Goal: Information Seeking & Learning: Learn about a topic

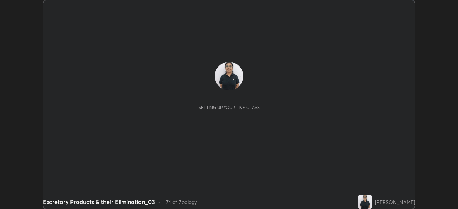
scroll to position [209, 457]
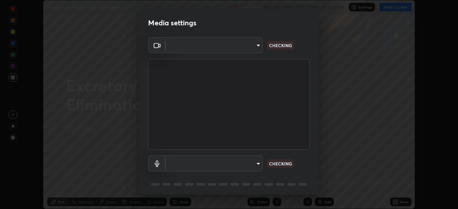
type input "a27413566e22ed9312a3826b11d8a568bc0ec69140991f88b24b0c8abf64132a"
type input "f62e3e07173fc110f2c3f6923e87419362a4a3ce7e388e9b87641d7d66321625"
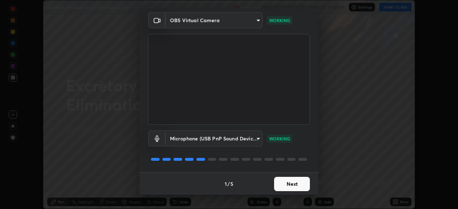
scroll to position [25, 0]
click at [288, 184] on button "Next" at bounding box center [292, 184] width 36 height 14
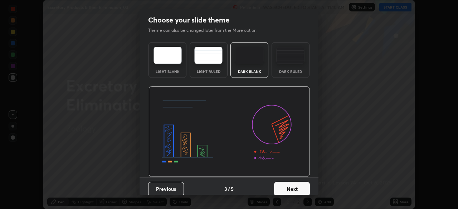
click at [290, 67] on div "Dark Ruled" at bounding box center [290, 60] width 38 height 36
click at [288, 191] on button "Next" at bounding box center [292, 189] width 36 height 14
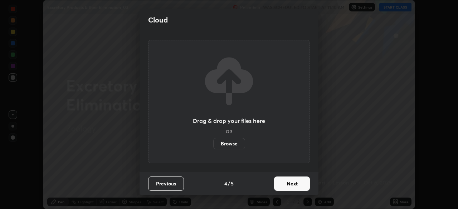
click at [287, 189] on button "Next" at bounding box center [292, 184] width 36 height 14
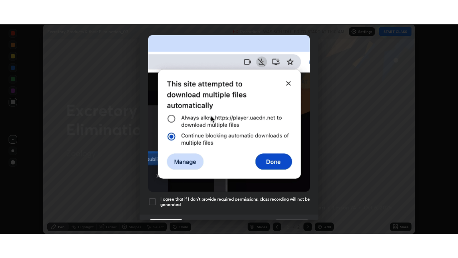
scroll to position [171, 0]
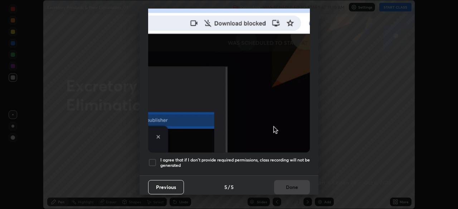
click at [157, 158] on div "I agree that if I don't provide required permissions, class recording will not …" at bounding box center [229, 162] width 162 height 9
click at [291, 181] on button "Done" at bounding box center [292, 187] width 36 height 14
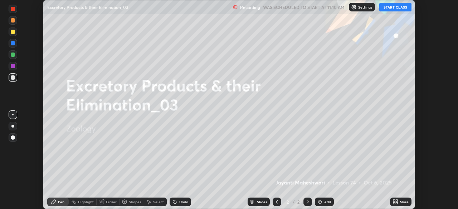
click at [388, 6] on button "START CLASS" at bounding box center [395, 7] width 32 height 9
click at [397, 199] on icon at bounding box center [395, 202] width 6 height 6
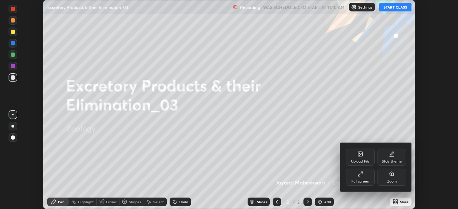
click at [362, 173] on icon at bounding box center [362, 173] width 2 height 2
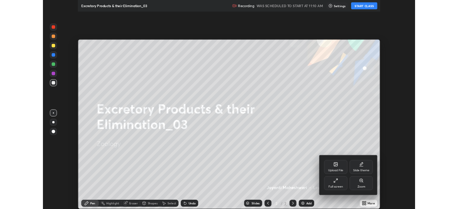
scroll to position [258, 458]
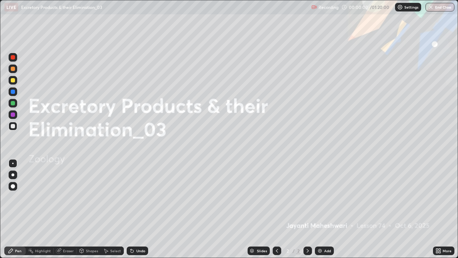
click at [322, 209] on img at bounding box center [320, 251] width 6 height 6
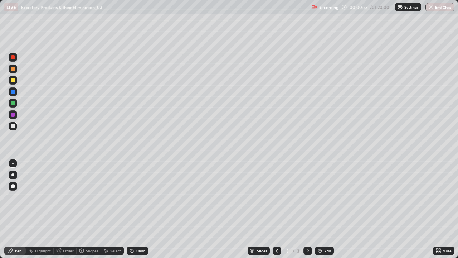
click at [11, 174] on div at bounding box center [12, 174] width 3 height 3
click at [13, 103] on div at bounding box center [13, 103] width 4 height 4
click at [15, 126] on div at bounding box center [13, 126] width 9 height 9
click at [13, 92] on div at bounding box center [13, 91] width 4 height 4
click at [12, 124] on div at bounding box center [13, 126] width 4 height 4
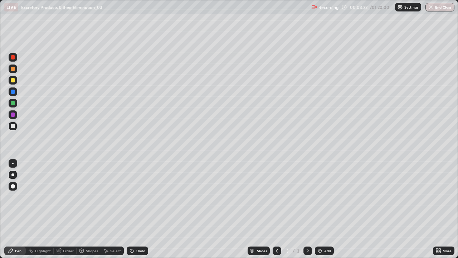
click at [13, 80] on div at bounding box center [13, 80] width 4 height 4
click at [16, 92] on div at bounding box center [13, 91] width 9 height 9
click at [13, 103] on div at bounding box center [13, 103] width 4 height 4
click at [271, 13] on div "LIVE Excretory Products & their Elimination_03" at bounding box center [156, 7] width 304 height 14
click at [345, 14] on div "Recording 00:04:39 / 01:20:00 Settings End Class" at bounding box center [382, 7] width 143 height 14
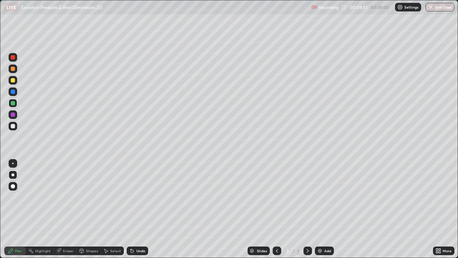
click at [14, 82] on div at bounding box center [13, 80] width 4 height 4
click at [14, 70] on div at bounding box center [13, 69] width 4 height 4
click at [13, 95] on div at bounding box center [13, 91] width 9 height 9
click at [13, 126] on div at bounding box center [13, 126] width 4 height 4
click at [18, 129] on div at bounding box center [12, 125] width 11 height 11
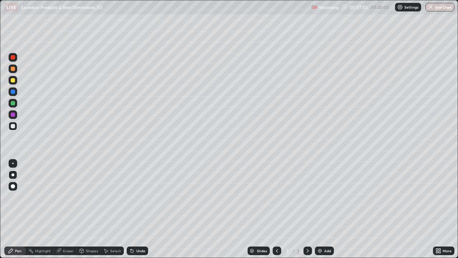
click at [13, 92] on div at bounding box center [13, 91] width 4 height 4
click at [16, 125] on div at bounding box center [13, 126] width 9 height 9
click at [16, 92] on div at bounding box center [13, 91] width 9 height 9
click at [13, 124] on div at bounding box center [13, 126] width 4 height 4
click at [319, 209] on img at bounding box center [320, 251] width 6 height 6
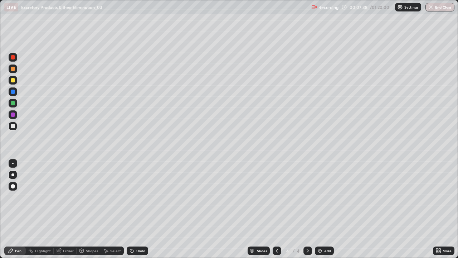
click at [12, 82] on div at bounding box center [13, 80] width 4 height 4
click at [136, 209] on div "Undo" at bounding box center [137, 250] width 21 height 9
click at [137, 209] on div "Undo" at bounding box center [140, 251] width 9 height 4
click at [16, 125] on div at bounding box center [13, 126] width 9 height 9
click at [13, 106] on div at bounding box center [13, 103] width 9 height 9
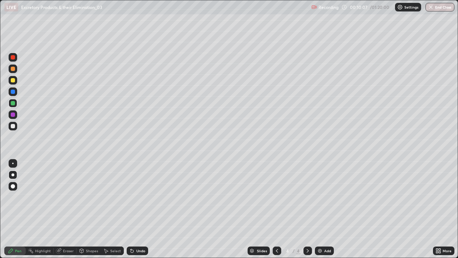
click at [15, 93] on div at bounding box center [13, 91] width 9 height 9
click at [16, 80] on div at bounding box center [13, 80] width 9 height 9
click at [12, 126] on div at bounding box center [13, 126] width 4 height 4
click at [14, 83] on div at bounding box center [13, 80] width 9 height 9
click at [138, 209] on div "Undo" at bounding box center [140, 251] width 9 height 4
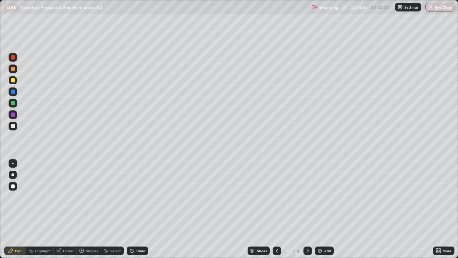
click at [136, 209] on div "Undo" at bounding box center [140, 251] width 9 height 4
click at [321, 209] on img at bounding box center [320, 251] width 6 height 6
click at [15, 125] on div at bounding box center [13, 126] width 4 height 4
click at [14, 79] on div at bounding box center [13, 80] width 4 height 4
click at [13, 127] on div at bounding box center [13, 126] width 4 height 4
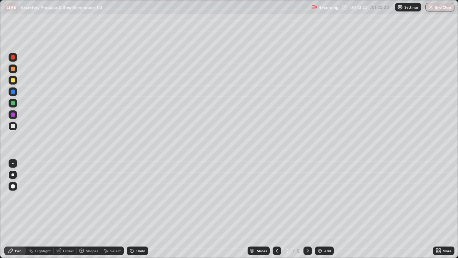
click at [13, 104] on div at bounding box center [13, 103] width 4 height 4
click at [13, 92] on div at bounding box center [13, 91] width 4 height 4
click at [11, 126] on div at bounding box center [13, 126] width 4 height 4
click at [273, 209] on div at bounding box center [277, 250] width 9 height 9
click at [276, 209] on icon at bounding box center [277, 251] width 6 height 6
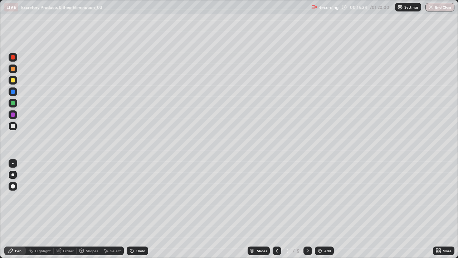
click at [14, 83] on div at bounding box center [13, 80] width 9 height 9
click at [13, 70] on div at bounding box center [13, 69] width 4 height 4
click at [11, 125] on div at bounding box center [13, 126] width 4 height 4
click at [307, 209] on icon at bounding box center [308, 251] width 6 height 6
click at [304, 209] on div at bounding box center [307, 250] width 9 height 9
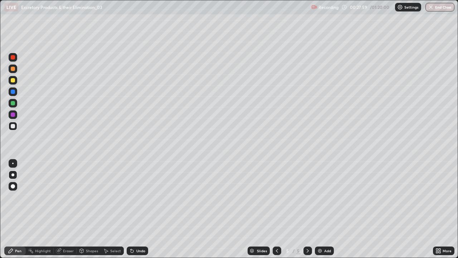
click at [323, 209] on div "Add" at bounding box center [324, 250] width 19 height 9
click at [136, 209] on div "Undo" at bounding box center [140, 251] width 9 height 4
click at [14, 58] on div at bounding box center [13, 57] width 4 height 4
click at [88, 209] on div "Shapes" at bounding box center [92, 251] width 12 height 4
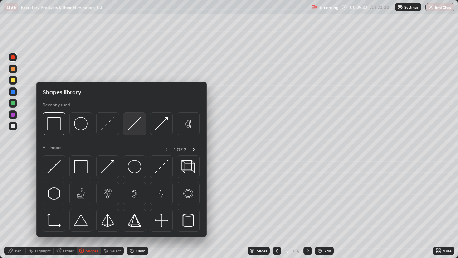
click at [131, 126] on img at bounding box center [135, 124] width 14 height 14
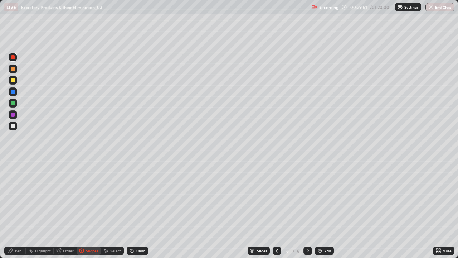
click at [13, 209] on icon at bounding box center [11, 251] width 6 height 6
click at [133, 209] on icon at bounding box center [132, 251] width 6 height 6
click at [63, 209] on div "Eraser" at bounding box center [68, 251] width 11 height 4
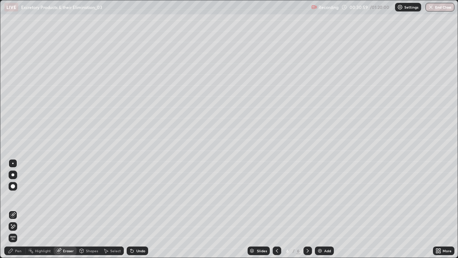
click at [12, 209] on icon at bounding box center [11, 251] width 6 height 6
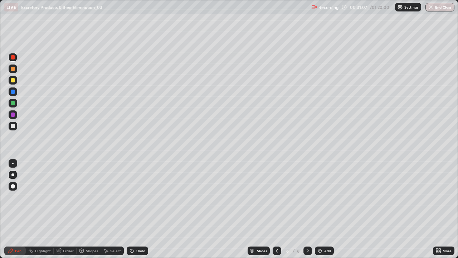
click at [60, 209] on icon at bounding box center [59, 250] width 4 height 4
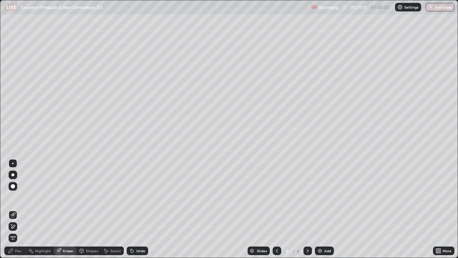
click at [13, 209] on icon at bounding box center [11, 251] width 6 height 6
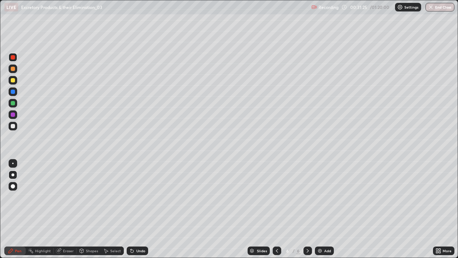
click at [58, 209] on icon at bounding box center [58, 250] width 5 height 5
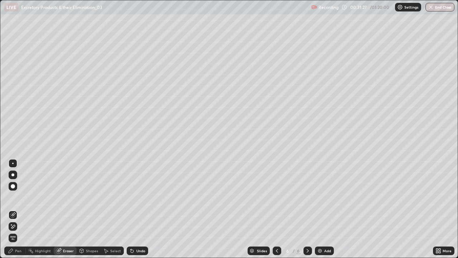
click at [10, 209] on icon at bounding box center [11, 250] width 4 height 4
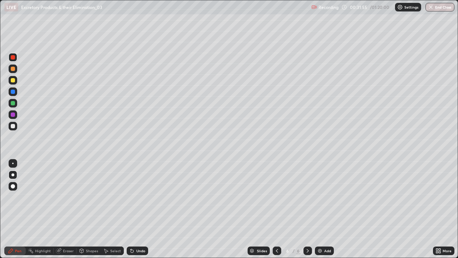
click at [60, 209] on icon at bounding box center [58, 250] width 5 height 5
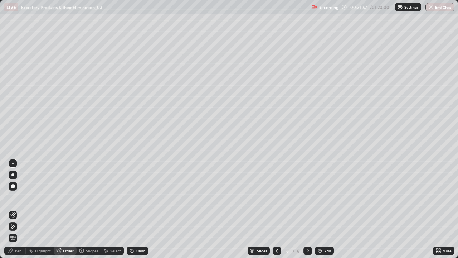
click at [15, 209] on div "Pen" at bounding box center [18, 251] width 6 height 4
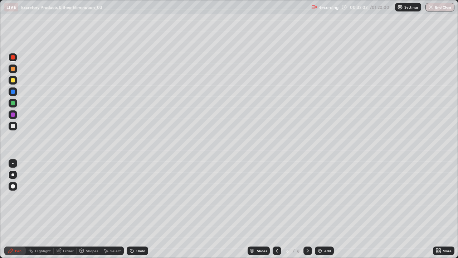
click at [38, 209] on div "Highlight" at bounding box center [43, 251] width 16 height 4
click at [63, 209] on div "Eraser" at bounding box center [68, 251] width 11 height 4
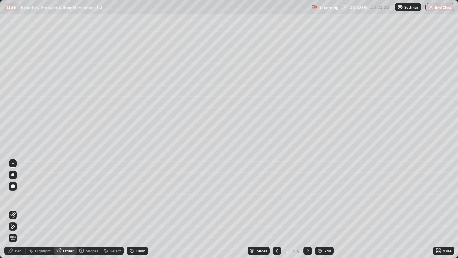
click at [16, 209] on div "Pen" at bounding box center [14, 250] width 21 height 9
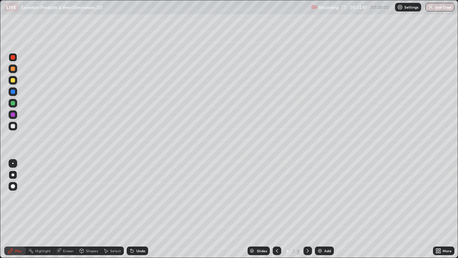
click at [13, 127] on div at bounding box center [13, 126] width 4 height 4
click at [136, 209] on div "Undo" at bounding box center [140, 251] width 9 height 4
click at [133, 209] on icon at bounding box center [132, 251] width 6 height 6
click at [13, 81] on div at bounding box center [13, 80] width 4 height 4
click at [14, 58] on div at bounding box center [13, 57] width 4 height 4
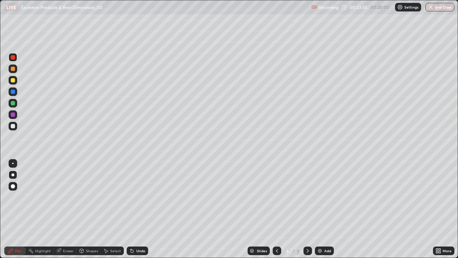
click at [138, 209] on div "Undo" at bounding box center [140, 251] width 9 height 4
click at [13, 92] on div at bounding box center [13, 91] width 4 height 4
click at [14, 127] on div at bounding box center [13, 126] width 4 height 4
click at [11, 102] on div at bounding box center [13, 103] width 4 height 4
click at [13, 126] on div at bounding box center [13, 126] width 4 height 4
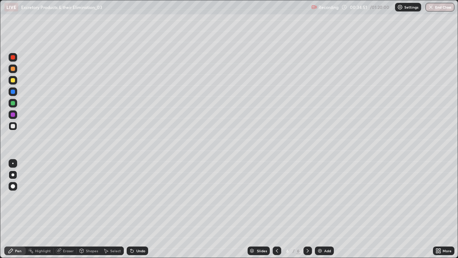
click at [13, 82] on div at bounding box center [13, 80] width 4 height 4
click at [12, 127] on div at bounding box center [13, 126] width 4 height 4
click at [13, 105] on div at bounding box center [13, 103] width 4 height 4
click at [14, 83] on div at bounding box center [13, 80] width 9 height 9
click at [134, 209] on div "Undo" at bounding box center [137, 250] width 21 height 9
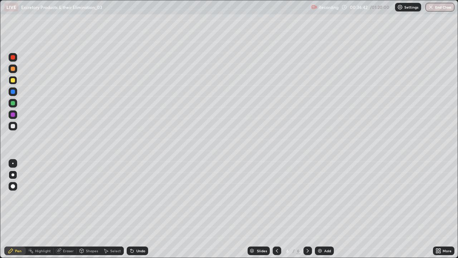
click at [136, 209] on div "Undo" at bounding box center [140, 251] width 9 height 4
click at [13, 104] on div at bounding box center [13, 103] width 4 height 4
click at [15, 58] on div at bounding box center [13, 57] width 4 height 4
click at [13, 103] on div at bounding box center [13, 103] width 4 height 4
click at [10, 126] on div at bounding box center [13, 126] width 9 height 9
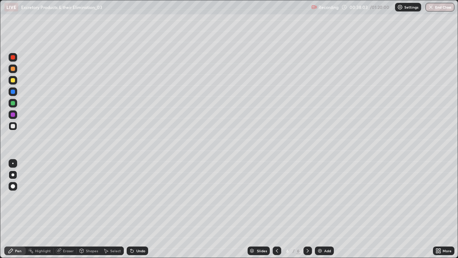
click at [13, 103] on div at bounding box center [13, 103] width 4 height 4
click at [13, 115] on div at bounding box center [13, 114] width 4 height 4
click at [16, 125] on div at bounding box center [13, 126] width 9 height 9
click at [14, 114] on div at bounding box center [13, 114] width 4 height 4
click at [138, 209] on div "Undo" at bounding box center [140, 251] width 9 height 4
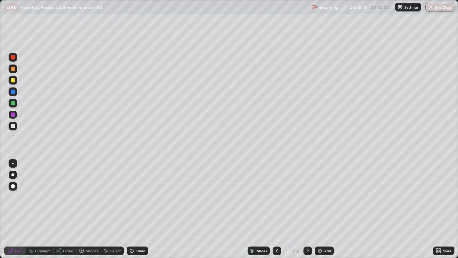
click at [16, 125] on div at bounding box center [13, 126] width 9 height 9
click at [327, 209] on div "Add" at bounding box center [327, 251] width 7 height 4
click at [12, 103] on div at bounding box center [13, 103] width 4 height 4
click at [15, 82] on div at bounding box center [13, 80] width 9 height 9
click at [13, 126] on div at bounding box center [13, 126] width 4 height 4
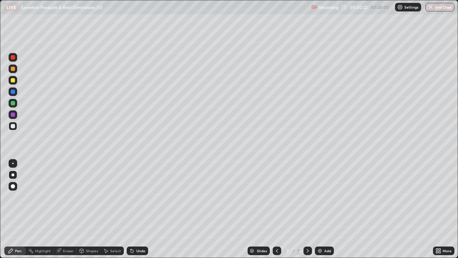
click at [84, 209] on div "Shapes" at bounding box center [89, 250] width 24 height 9
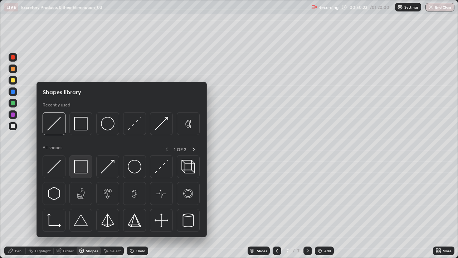
click at [79, 169] on img at bounding box center [81, 167] width 14 height 14
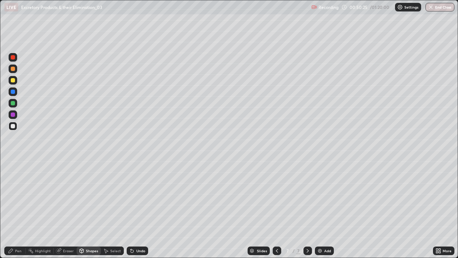
click at [13, 104] on div at bounding box center [13, 103] width 4 height 4
click at [10, 209] on icon at bounding box center [11, 251] width 6 height 6
click at [87, 209] on div "Shapes" at bounding box center [92, 251] width 12 height 4
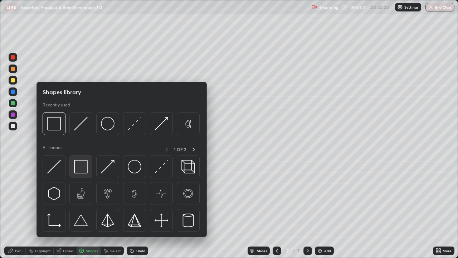
click at [77, 167] on img at bounding box center [81, 167] width 14 height 14
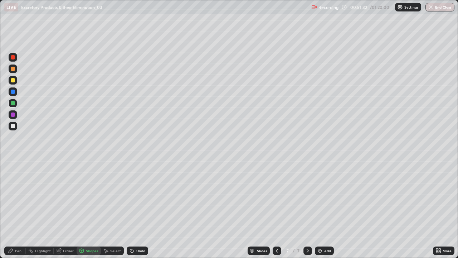
click at [13, 123] on div at bounding box center [13, 126] width 9 height 9
click at [320, 209] on img at bounding box center [320, 251] width 6 height 6
click at [14, 80] on div at bounding box center [13, 80] width 4 height 4
click at [15, 209] on div "Pen" at bounding box center [18, 251] width 6 height 4
click at [13, 127] on div at bounding box center [13, 126] width 4 height 4
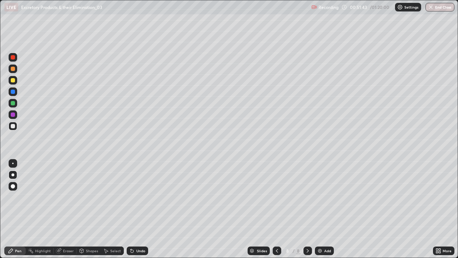
click at [137, 209] on div "Undo" at bounding box center [137, 250] width 21 height 9
click at [137, 209] on div "Undo" at bounding box center [140, 251] width 9 height 4
click at [139, 209] on div "Undo" at bounding box center [140, 251] width 9 height 4
click at [13, 80] on div at bounding box center [13, 80] width 4 height 4
click at [16, 125] on div at bounding box center [13, 126] width 9 height 9
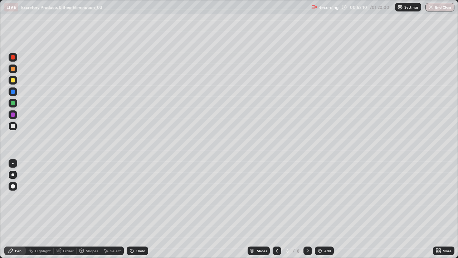
click at [16, 104] on div at bounding box center [13, 103] width 9 height 9
click at [14, 125] on div at bounding box center [13, 126] width 4 height 4
click at [14, 104] on div at bounding box center [13, 103] width 4 height 4
click at [14, 79] on div at bounding box center [13, 80] width 4 height 4
click at [16, 124] on div at bounding box center [13, 126] width 9 height 9
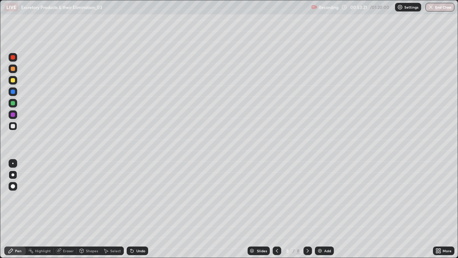
click at [16, 102] on div at bounding box center [13, 103] width 9 height 9
click at [12, 80] on div at bounding box center [13, 80] width 4 height 4
click at [13, 125] on div at bounding box center [13, 126] width 4 height 4
click at [324, 209] on div "Add" at bounding box center [327, 251] width 7 height 4
click at [84, 209] on div "Shapes" at bounding box center [89, 250] width 24 height 9
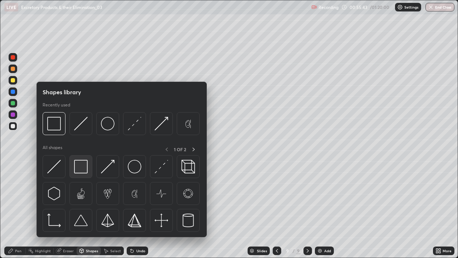
click at [82, 167] on img at bounding box center [81, 167] width 14 height 14
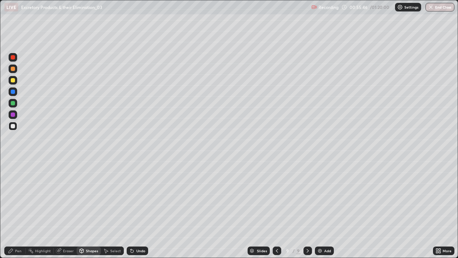
click at [16, 70] on div at bounding box center [13, 68] width 9 height 9
click at [12, 209] on div "Pen" at bounding box center [14, 250] width 21 height 9
click at [13, 104] on div at bounding box center [13, 103] width 4 height 4
click at [14, 81] on div at bounding box center [13, 80] width 4 height 4
click at [135, 209] on div "Undo" at bounding box center [137, 250] width 21 height 9
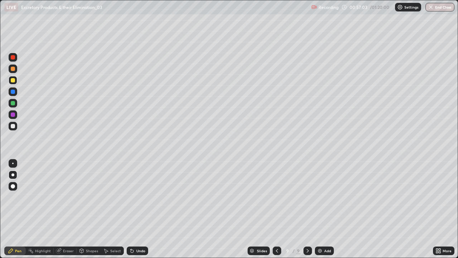
click at [133, 209] on div "Undo" at bounding box center [137, 250] width 21 height 9
click at [133, 209] on icon at bounding box center [132, 251] width 6 height 6
click at [134, 209] on div "Undo" at bounding box center [137, 250] width 21 height 9
click at [133, 209] on icon at bounding box center [132, 251] width 6 height 6
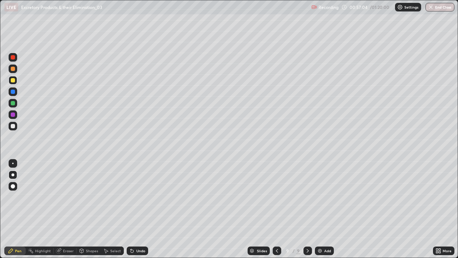
click at [131, 209] on icon at bounding box center [131, 249] width 1 height 1
click at [129, 209] on icon at bounding box center [132, 251] width 6 height 6
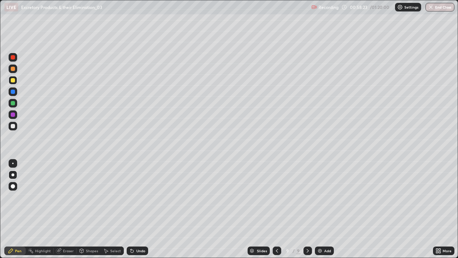
click at [15, 104] on div at bounding box center [13, 103] width 4 height 4
click at [15, 69] on div at bounding box center [13, 68] width 9 height 9
click at [16, 59] on div at bounding box center [13, 57] width 9 height 9
click at [15, 101] on div at bounding box center [13, 103] width 9 height 9
click at [15, 60] on div at bounding box center [13, 57] width 9 height 9
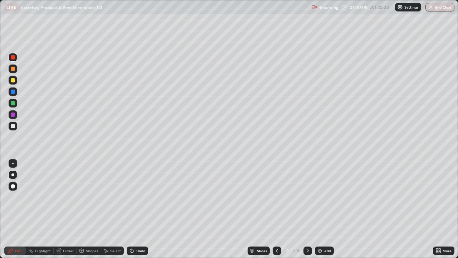
click at [11, 114] on div at bounding box center [13, 114] width 4 height 4
click at [13, 126] on div at bounding box center [13, 126] width 4 height 4
click at [10, 103] on div at bounding box center [13, 103] width 9 height 9
click at [67, 209] on div "Eraser" at bounding box center [65, 250] width 23 height 9
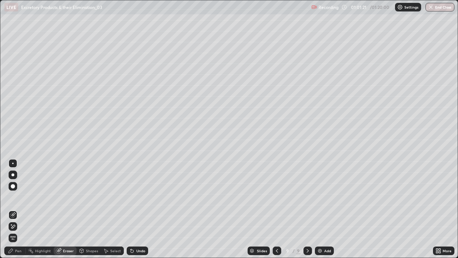
click at [13, 209] on icon at bounding box center [11, 251] width 6 height 6
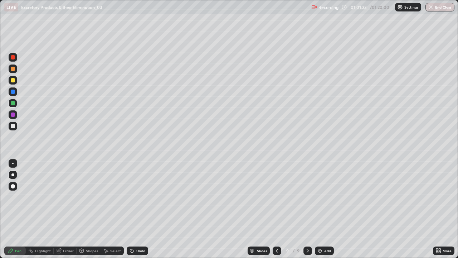
click at [307, 209] on icon at bounding box center [308, 251] width 6 height 6
click at [277, 209] on icon at bounding box center [277, 251] width 6 height 6
click at [276, 209] on icon at bounding box center [277, 251] width 6 height 6
click at [307, 209] on icon at bounding box center [308, 251] width 2 height 4
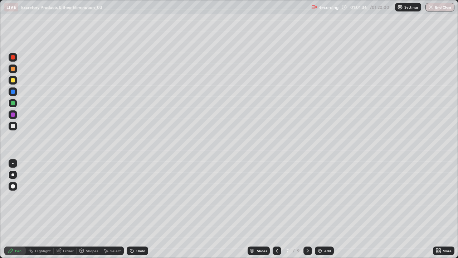
click at [307, 209] on icon at bounding box center [308, 251] width 6 height 6
click at [306, 209] on icon at bounding box center [308, 251] width 6 height 6
click at [323, 209] on div "Add" at bounding box center [324, 250] width 19 height 9
click at [13, 126] on div at bounding box center [13, 126] width 4 height 4
click at [15, 83] on div at bounding box center [13, 80] width 9 height 9
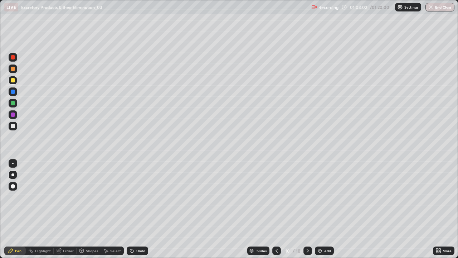
click at [84, 209] on div "Shapes" at bounding box center [89, 250] width 24 height 9
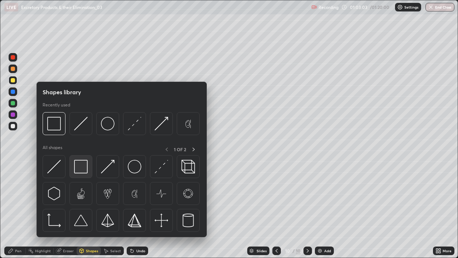
click at [79, 170] on img at bounding box center [81, 167] width 14 height 14
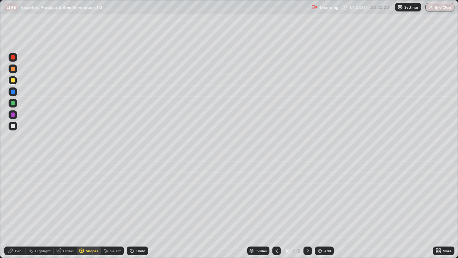
click at [21, 209] on div "Pen" at bounding box center [14, 250] width 21 height 9
click at [14, 126] on div at bounding box center [13, 126] width 4 height 4
click at [323, 209] on div "Add" at bounding box center [324, 250] width 19 height 9
click at [14, 58] on div at bounding box center [13, 57] width 4 height 4
click at [62, 209] on div "Eraser" at bounding box center [65, 250] width 23 height 9
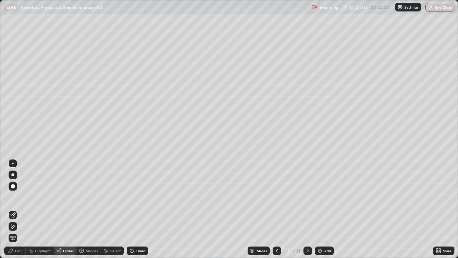
click at [13, 209] on icon at bounding box center [11, 251] width 6 height 6
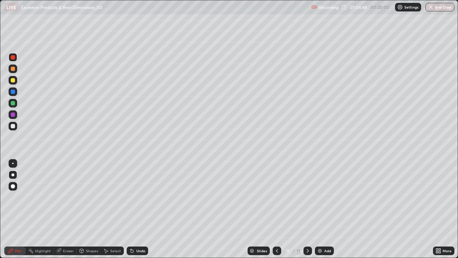
click at [14, 92] on div at bounding box center [13, 91] width 4 height 4
click at [13, 127] on div at bounding box center [13, 126] width 4 height 4
click at [11, 104] on div at bounding box center [13, 103] width 4 height 4
click at [13, 92] on div at bounding box center [13, 91] width 4 height 4
click at [11, 81] on div at bounding box center [13, 80] width 4 height 4
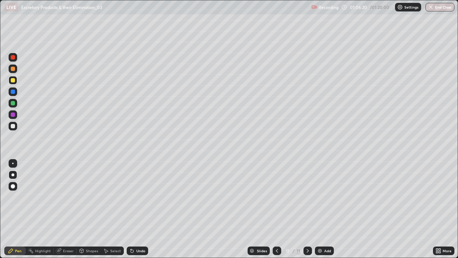
click at [12, 57] on div at bounding box center [13, 57] width 4 height 4
click at [8, 113] on div at bounding box center [12, 114] width 11 height 11
click at [13, 57] on div at bounding box center [13, 57] width 4 height 4
click at [12, 69] on div at bounding box center [13, 69] width 4 height 4
click at [13, 104] on div at bounding box center [13, 103] width 4 height 4
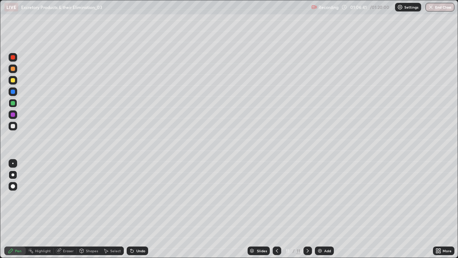
click at [11, 123] on div at bounding box center [13, 126] width 9 height 9
click at [14, 116] on div at bounding box center [13, 114] width 4 height 4
click at [13, 104] on div at bounding box center [13, 103] width 4 height 4
click at [138, 209] on div "Undo" at bounding box center [140, 251] width 9 height 4
click at [131, 209] on icon at bounding box center [132, 250] width 3 height 3
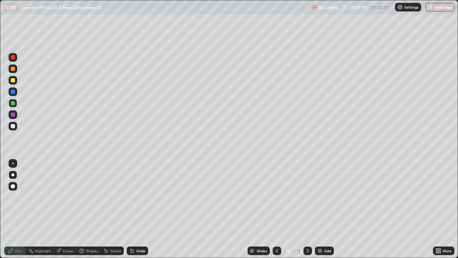
click at [136, 209] on div "Undo" at bounding box center [140, 251] width 9 height 4
click at [137, 209] on div "Undo" at bounding box center [140, 251] width 9 height 4
click at [41, 209] on div "Highlight" at bounding box center [43, 251] width 16 height 4
click at [12, 209] on icon at bounding box center [12, 226] width 1 height 1
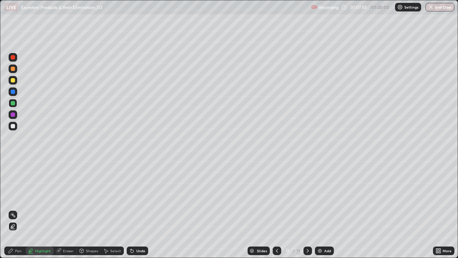
click at [16, 209] on div "Pen" at bounding box center [14, 250] width 21 height 9
click at [13, 80] on div at bounding box center [13, 80] width 4 height 4
click at [13, 124] on div at bounding box center [13, 126] width 4 height 4
click at [16, 113] on div at bounding box center [13, 114] width 9 height 9
click at [13, 126] on div at bounding box center [13, 126] width 4 height 4
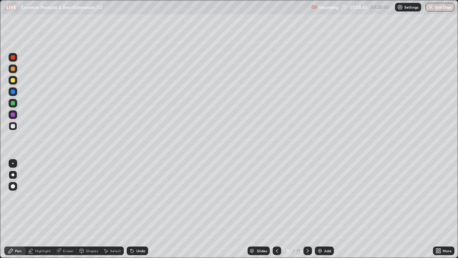
click at [139, 209] on div "Undo" at bounding box center [140, 251] width 9 height 4
click at [13, 104] on div at bounding box center [13, 103] width 4 height 4
click at [14, 126] on div at bounding box center [13, 126] width 4 height 4
click at [14, 103] on div at bounding box center [13, 103] width 4 height 4
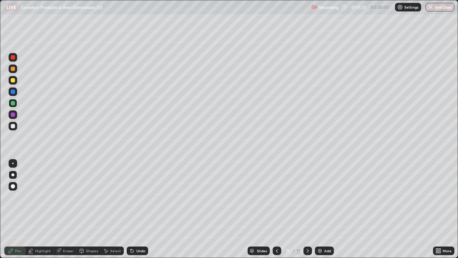
click at [276, 209] on icon at bounding box center [277, 251] width 6 height 6
click at [308, 209] on icon at bounding box center [308, 251] width 2 height 4
click at [12, 129] on div at bounding box center [13, 126] width 9 height 9
click at [14, 72] on div at bounding box center [13, 68] width 9 height 9
click at [13, 126] on div at bounding box center [13, 126] width 4 height 4
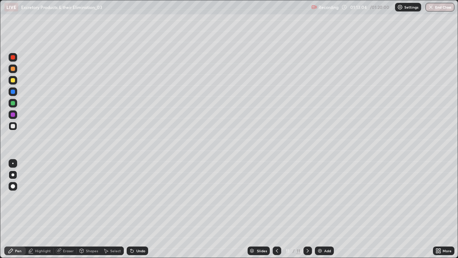
click at [13, 69] on div at bounding box center [13, 69] width 4 height 4
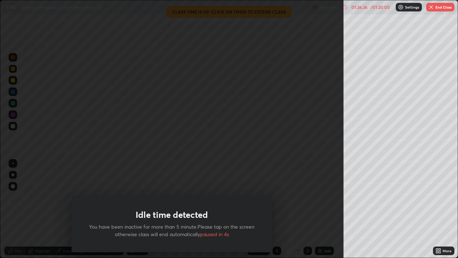
click at [445, 9] on button "End Class" at bounding box center [440, 7] width 28 height 9
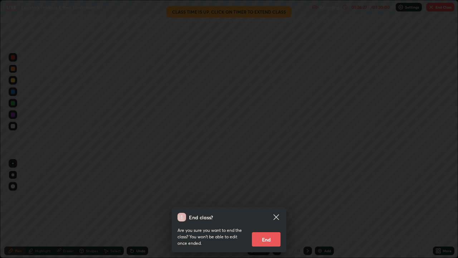
click at [272, 209] on button "End" at bounding box center [266, 239] width 29 height 14
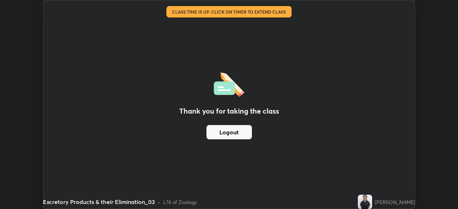
scroll to position [35559, 35311]
